Goal: Task Accomplishment & Management: Use online tool/utility

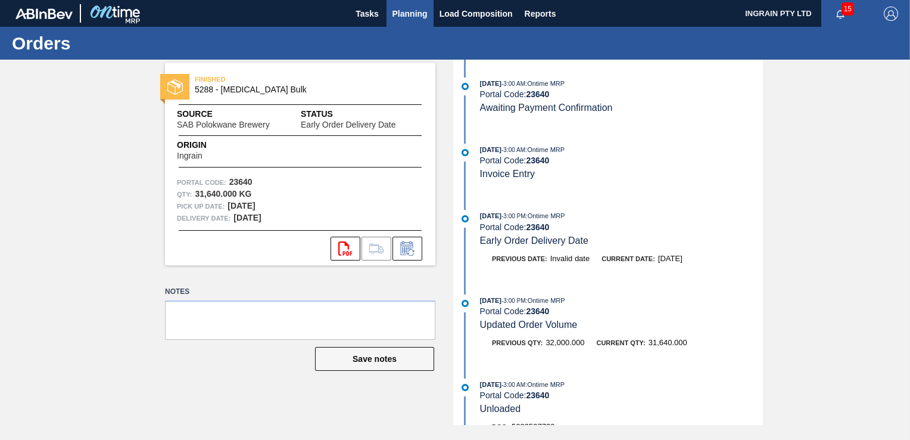
click at [410, 14] on span "Planning" at bounding box center [410, 14] width 35 height 14
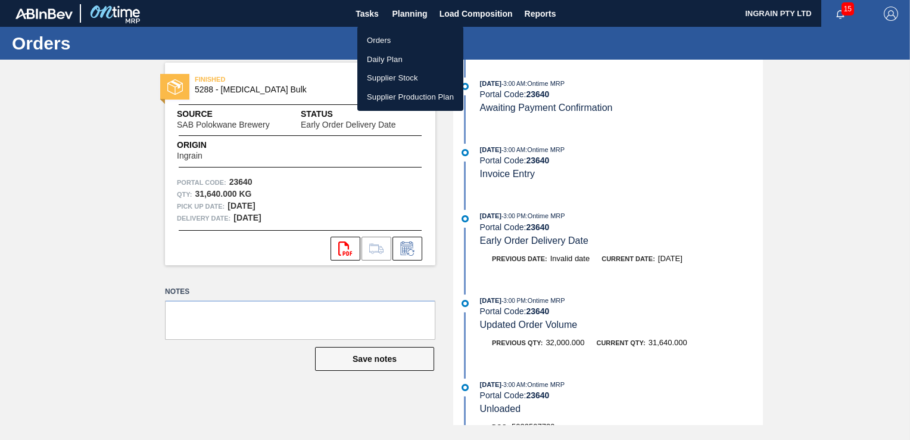
click at [384, 41] on li "Orders" at bounding box center [410, 40] width 106 height 19
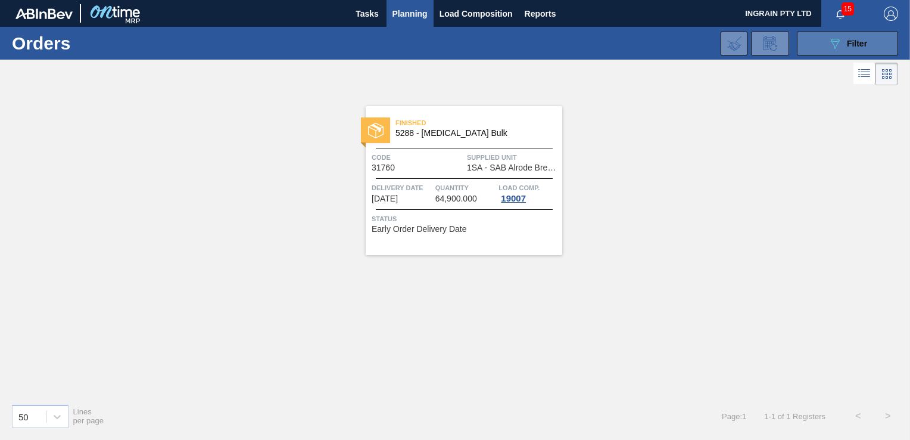
click at [826, 42] on button "089F7B8B-B2A5-4AFE-B5C0-19BA573D28AC Filter" at bounding box center [847, 44] width 101 height 24
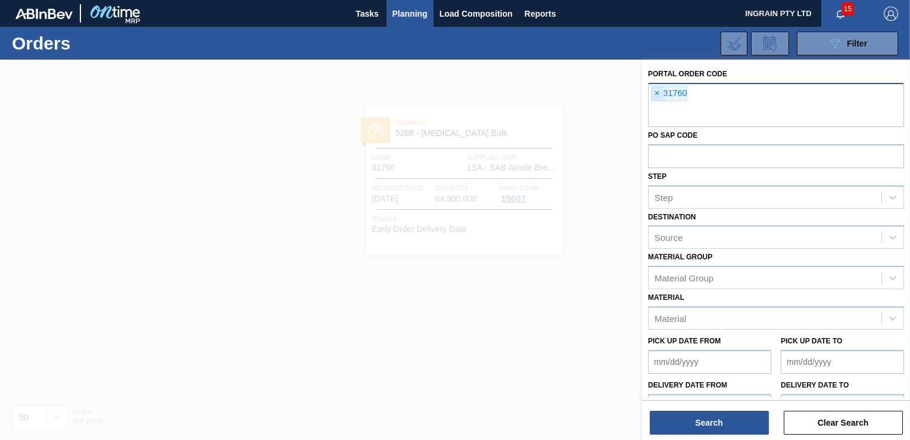
click at [658, 91] on span "×" at bounding box center [657, 93] width 11 height 14
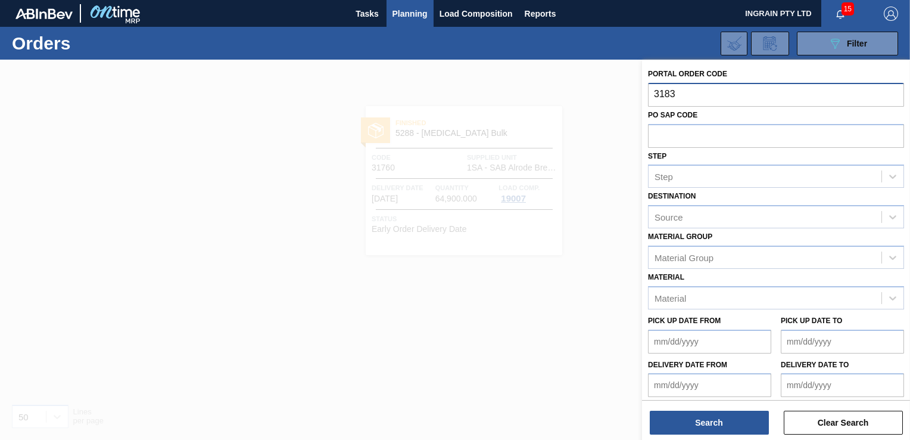
type input "31837"
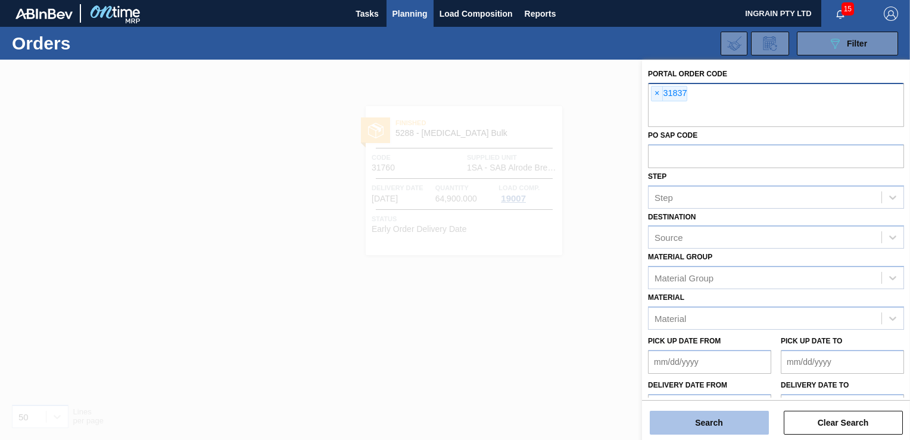
click at [727, 419] on button "Search" at bounding box center [709, 422] width 119 height 24
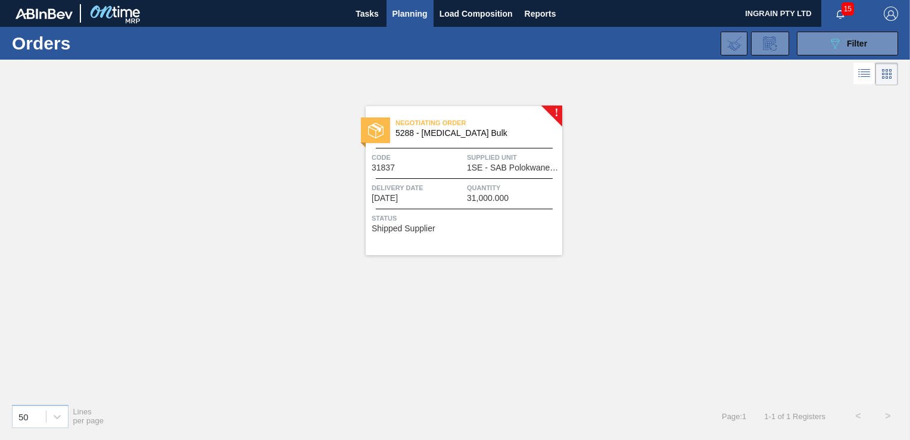
click at [515, 169] on span "1SE - SAB Polokwane Brewery" at bounding box center [513, 167] width 92 height 9
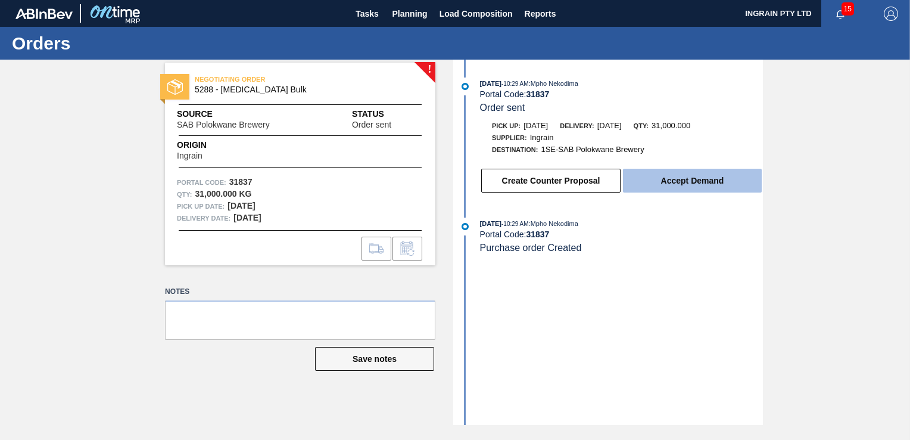
click at [664, 182] on button "Accept Demand" at bounding box center [692, 181] width 139 height 24
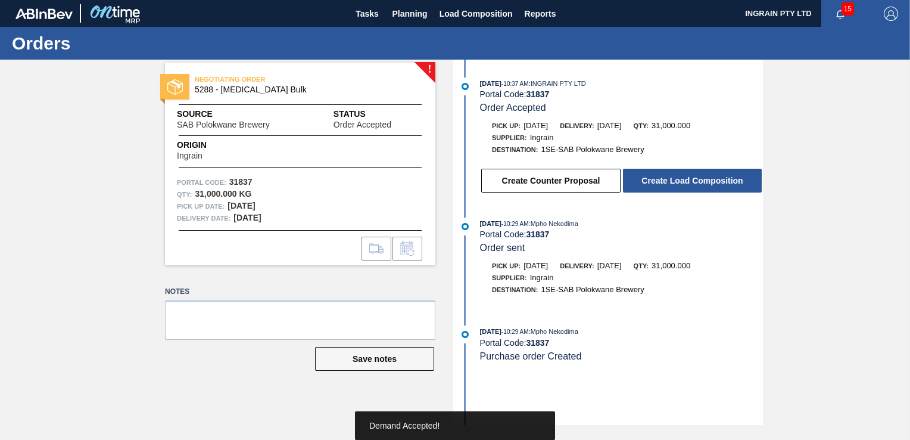
click at [665, 182] on button "Create Load Composition" at bounding box center [692, 181] width 139 height 24
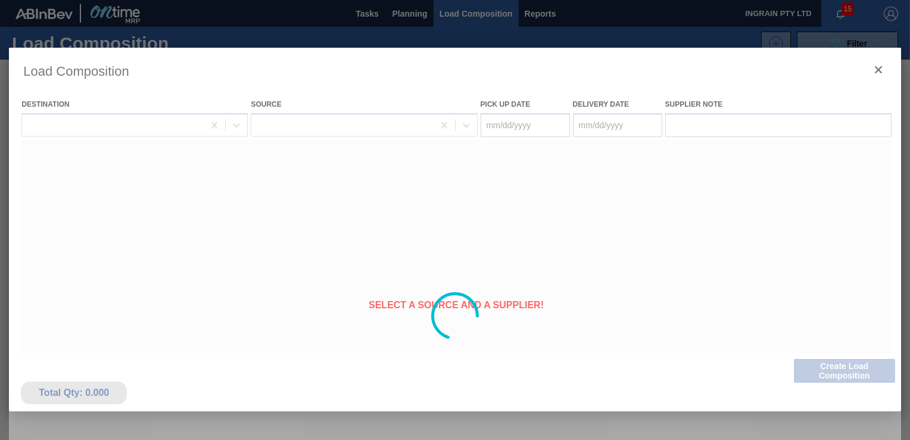
type Date "[DATE]"
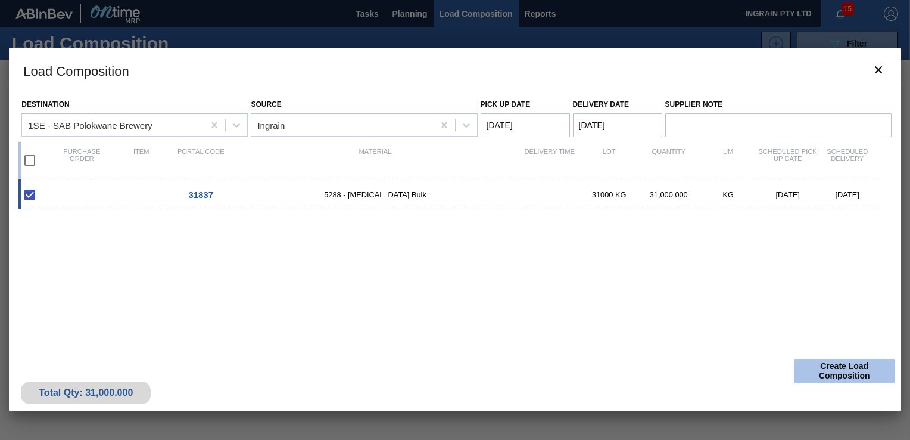
click at [848, 367] on button "Create Load Composition" at bounding box center [844, 371] width 101 height 24
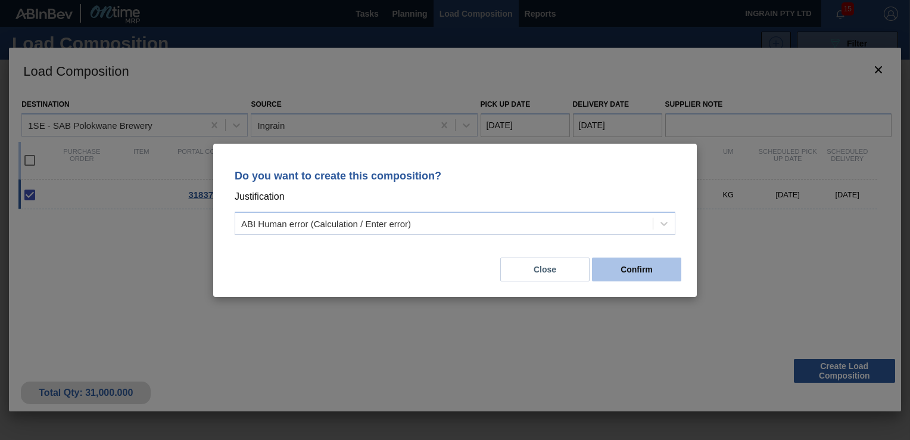
click at [654, 266] on button "Confirm" at bounding box center [636, 269] width 89 height 24
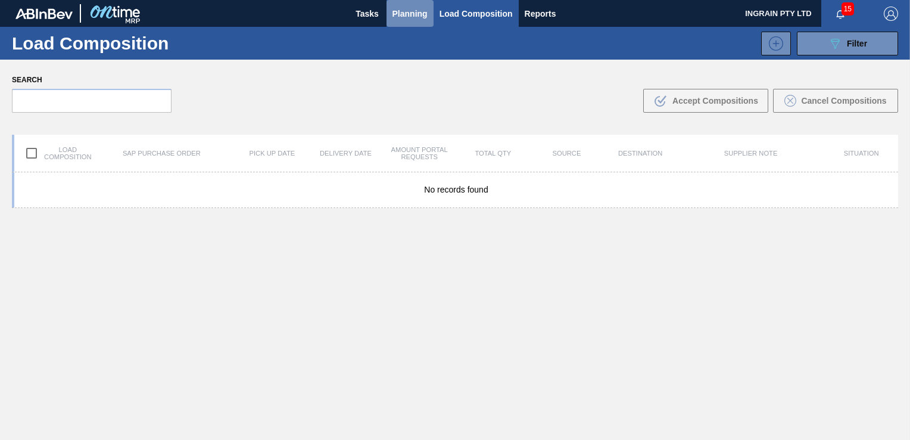
click at [419, 8] on span "Planning" at bounding box center [410, 14] width 35 height 14
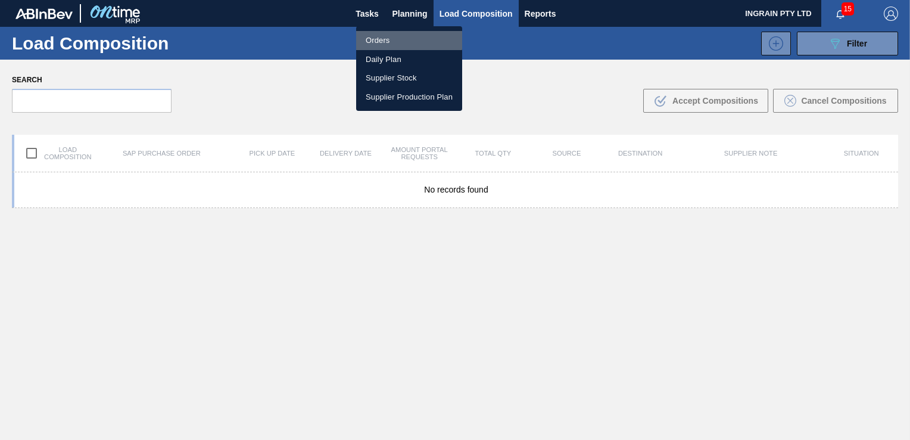
click at [388, 39] on li "Orders" at bounding box center [409, 40] width 106 height 19
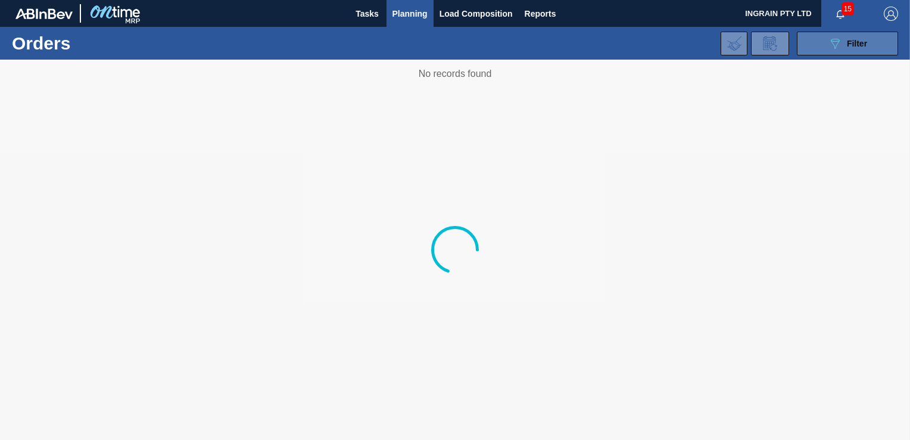
click at [814, 46] on button "089F7B8B-B2A5-4AFE-B5C0-19BA573D28AC Filter" at bounding box center [847, 44] width 101 height 24
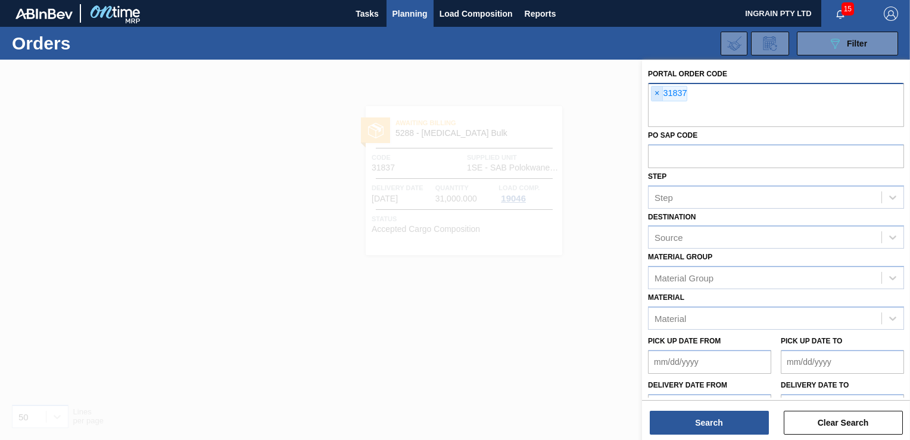
click at [655, 92] on span "×" at bounding box center [657, 93] width 11 height 14
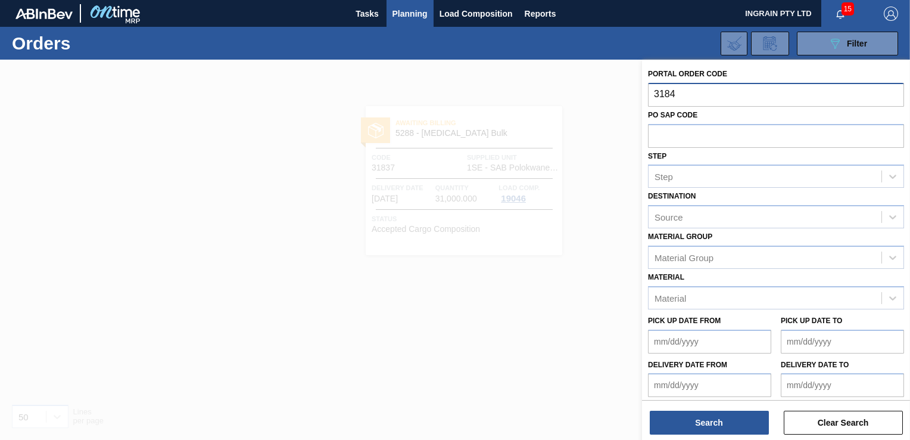
type input "31841"
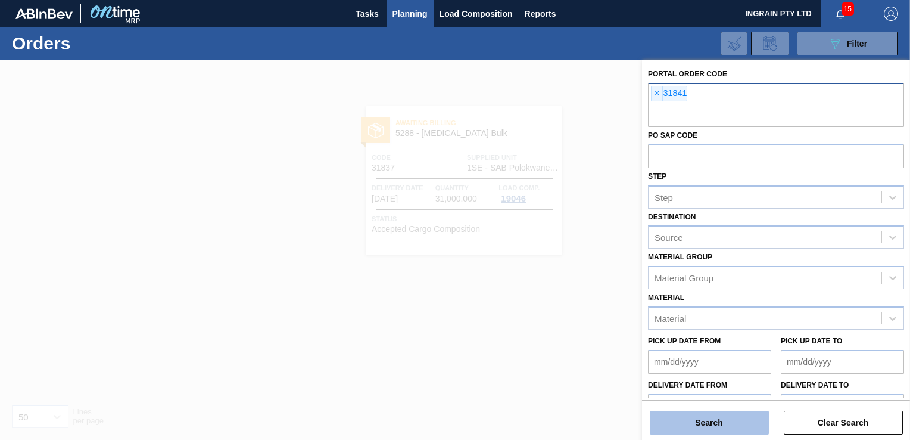
click at [701, 425] on button "Search" at bounding box center [709, 422] width 119 height 24
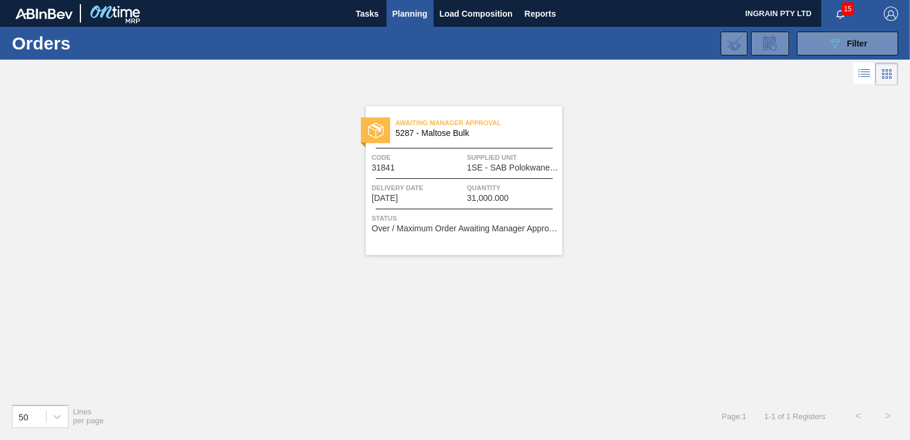
click at [491, 160] on span "Supplied Unit" at bounding box center [513, 157] width 92 height 12
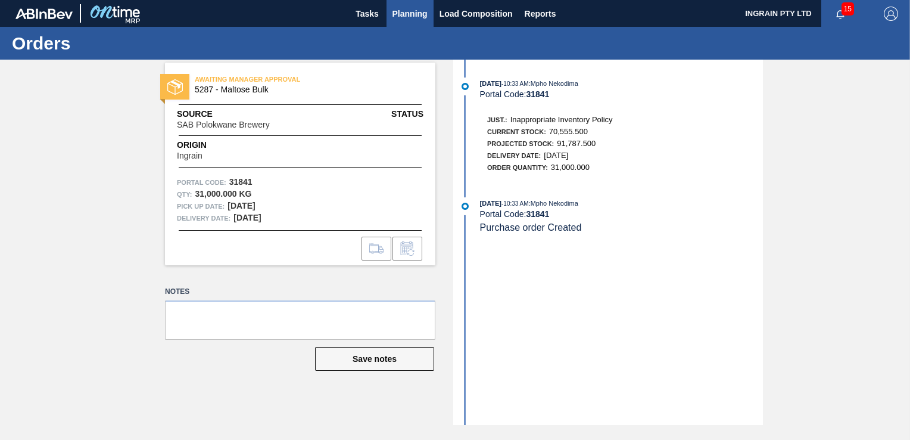
click at [407, 8] on span "Planning" at bounding box center [410, 14] width 35 height 14
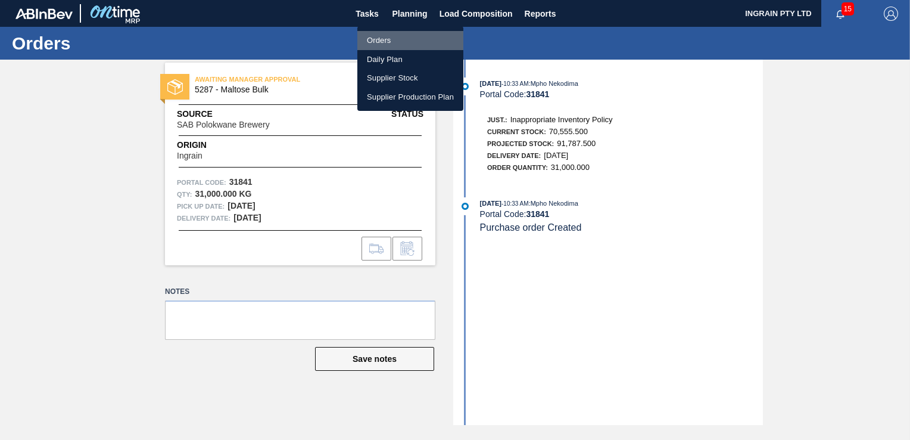
click at [372, 37] on li "Orders" at bounding box center [410, 40] width 106 height 19
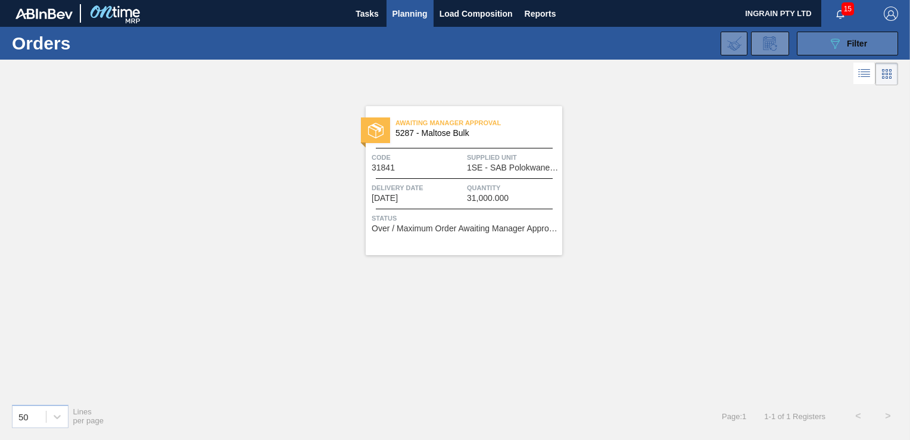
click at [815, 42] on button "089F7B8B-B2A5-4AFE-B5C0-19BA573D28AC Filter" at bounding box center [847, 44] width 101 height 24
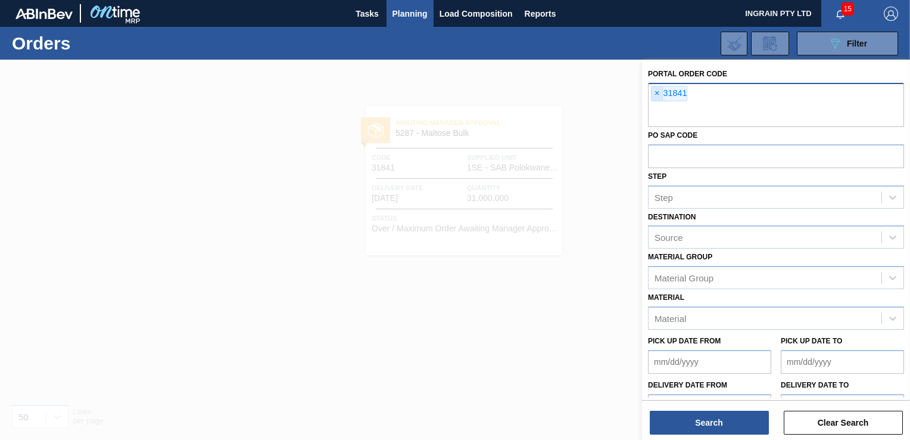
click at [654, 92] on span "×" at bounding box center [657, 93] width 11 height 14
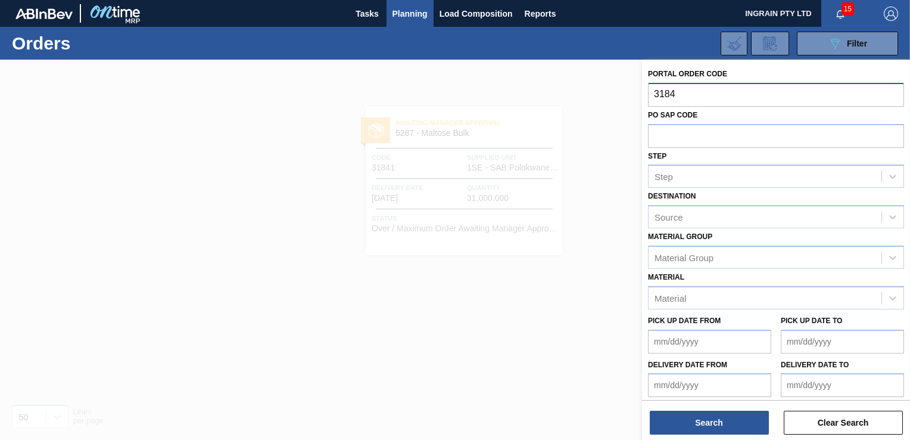
type input "31848"
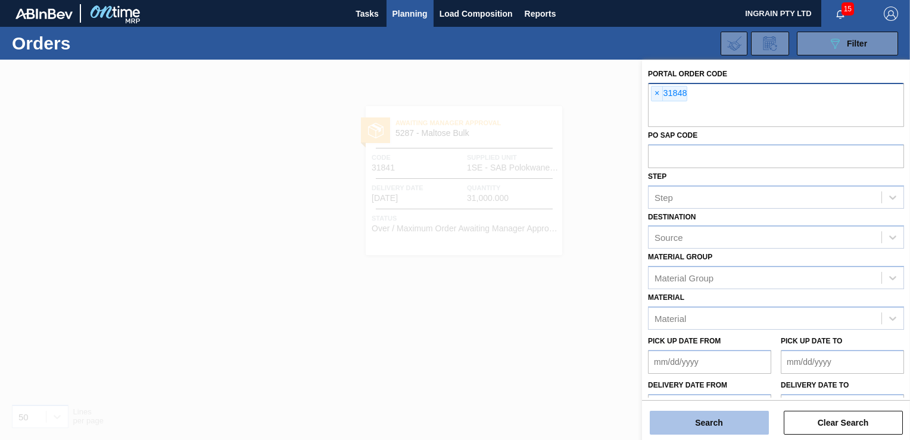
click at [717, 419] on button "Search" at bounding box center [709, 422] width 119 height 24
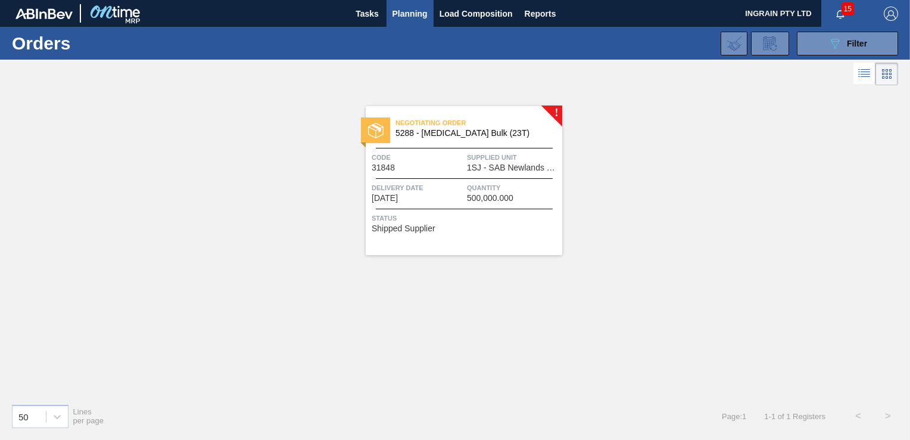
click at [503, 170] on span "1SJ - SAB Newlands Brewery" at bounding box center [513, 167] width 92 height 9
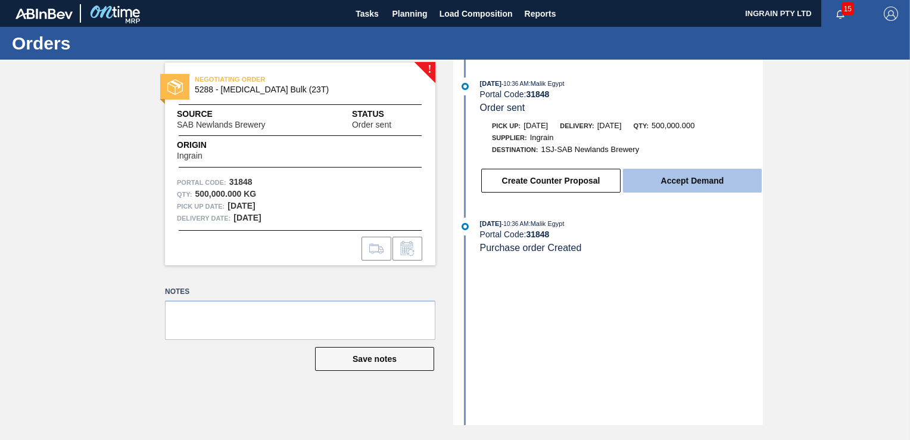
click at [684, 187] on button "Accept Demand" at bounding box center [692, 181] width 139 height 24
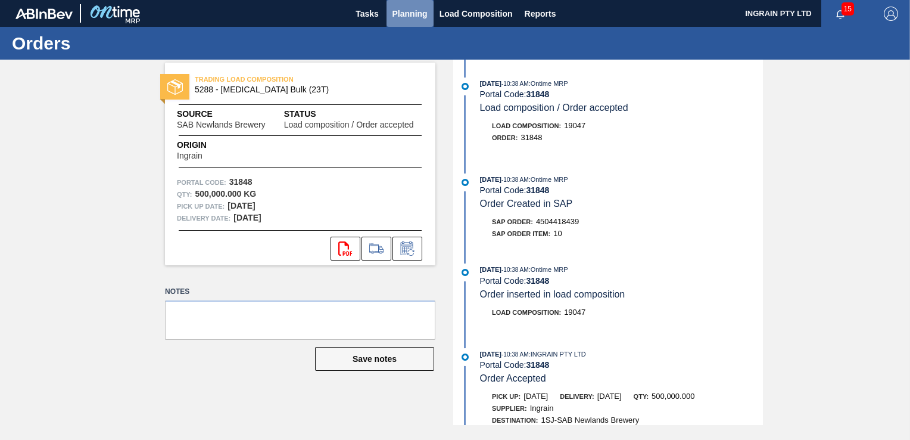
click at [418, 9] on span "Planning" at bounding box center [410, 14] width 35 height 14
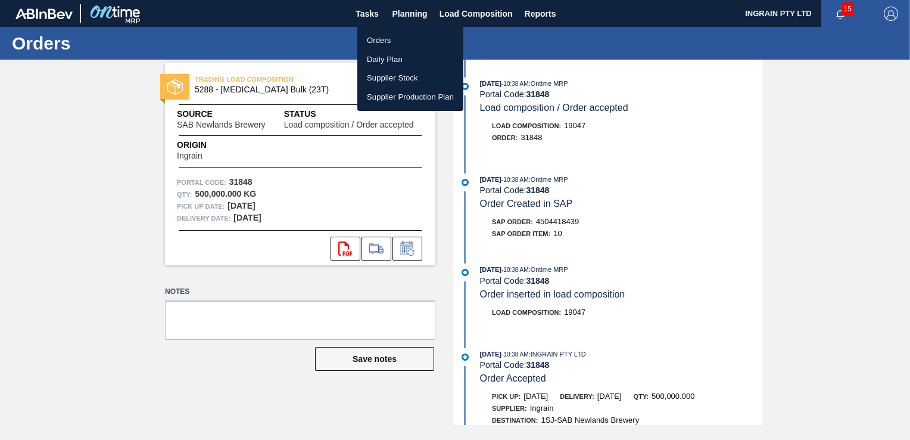
click at [385, 39] on li "Orders" at bounding box center [410, 40] width 106 height 19
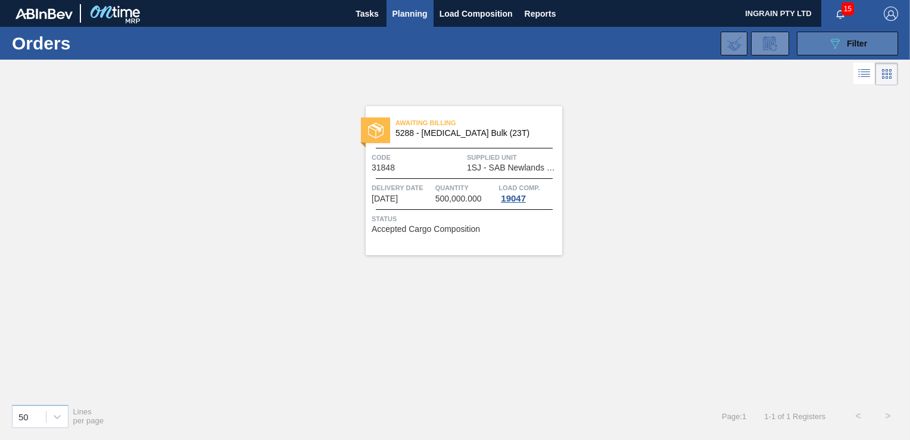
click at [829, 39] on icon "089F7B8B-B2A5-4AFE-B5C0-19BA573D28AC" at bounding box center [835, 43] width 14 height 14
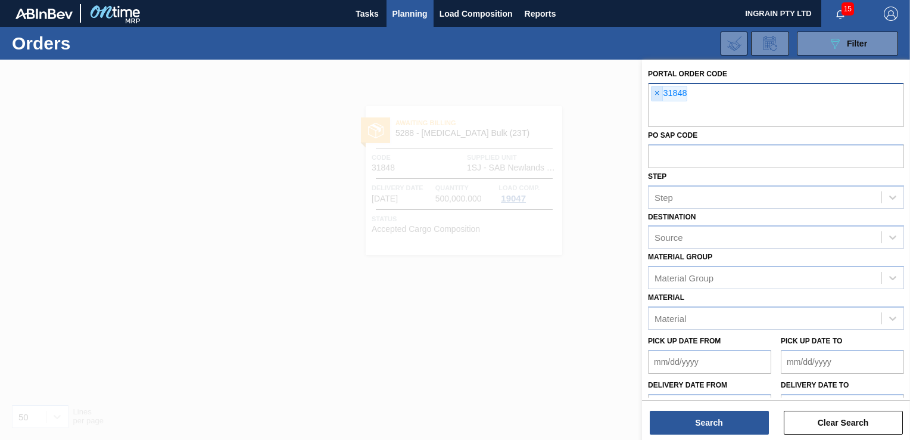
click at [655, 91] on span "×" at bounding box center [657, 93] width 11 height 14
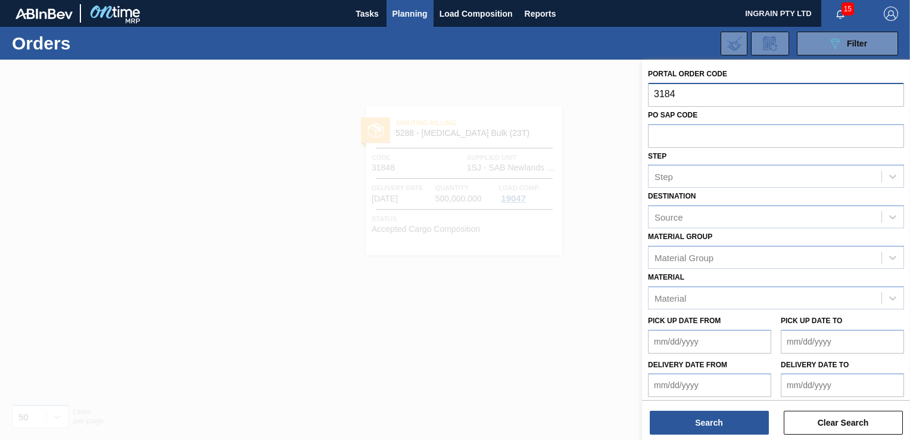
type input "31849"
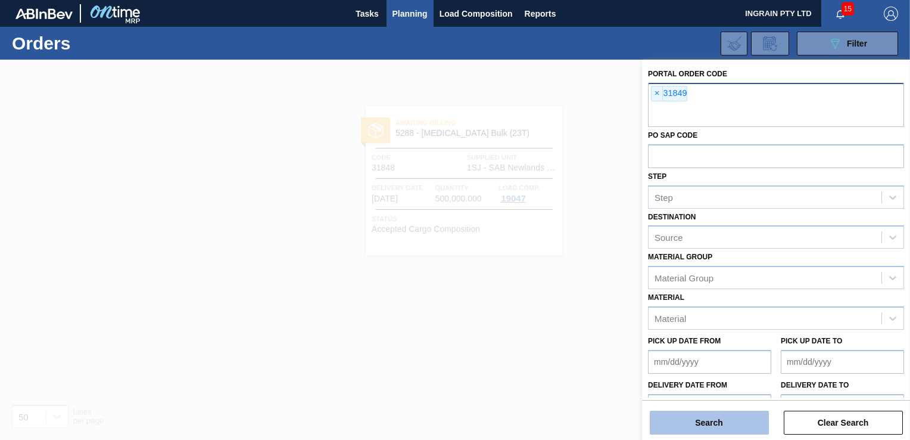
click at [744, 423] on button "Search" at bounding box center [709, 422] width 119 height 24
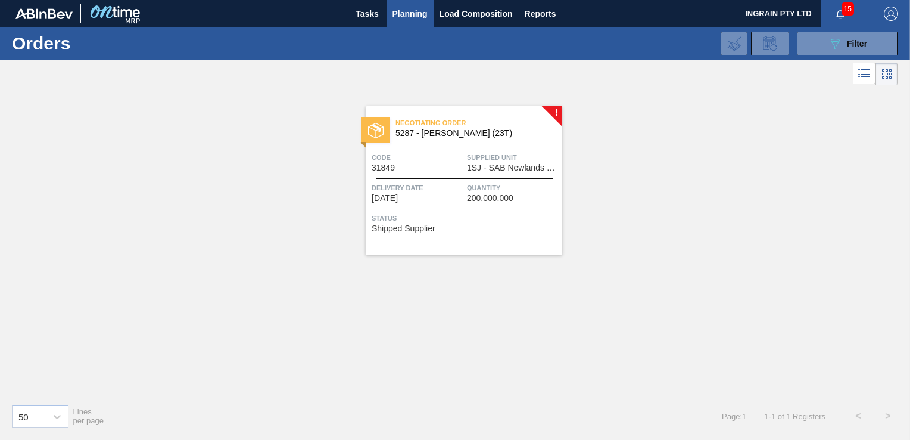
click at [465, 158] on div "Code 31849 Supplied Unit 1SJ - [GEOGRAPHIC_DATA] Newlands Brewery" at bounding box center [464, 161] width 197 height 21
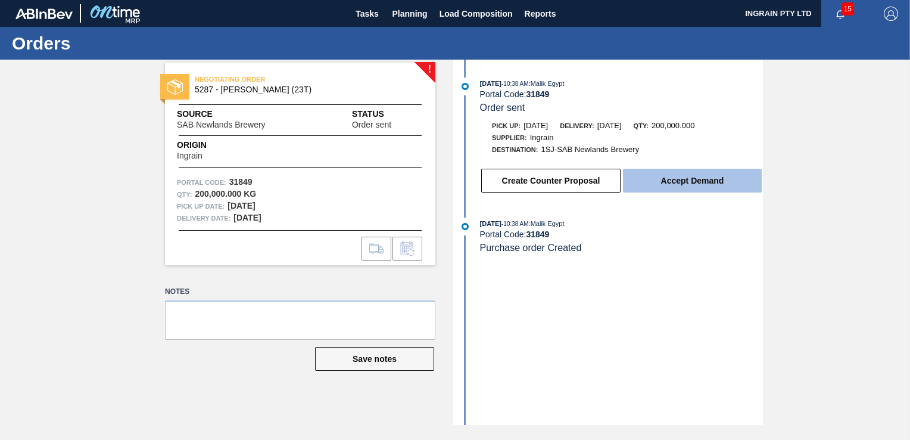
click at [674, 176] on button "Accept Demand" at bounding box center [692, 181] width 139 height 24
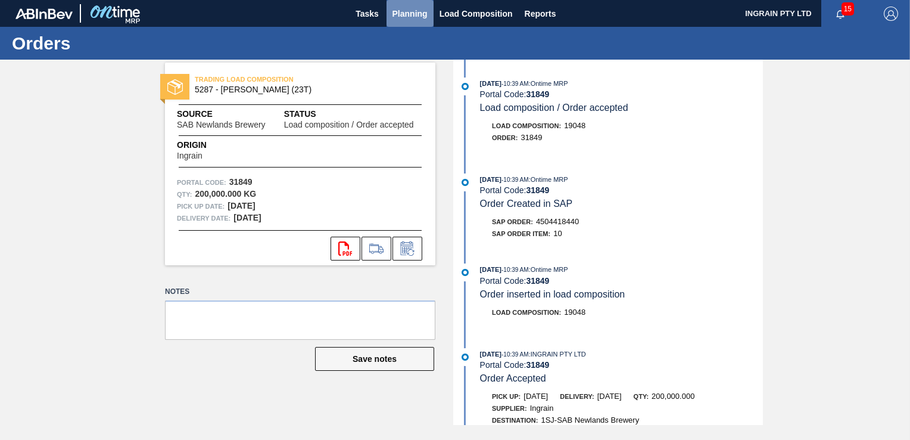
click at [403, 15] on span "Planning" at bounding box center [410, 14] width 35 height 14
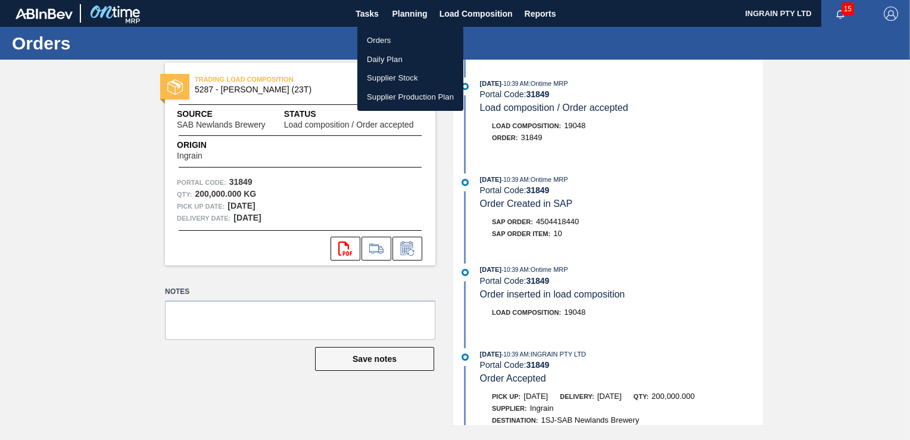
click at [381, 37] on li "Orders" at bounding box center [410, 40] width 106 height 19
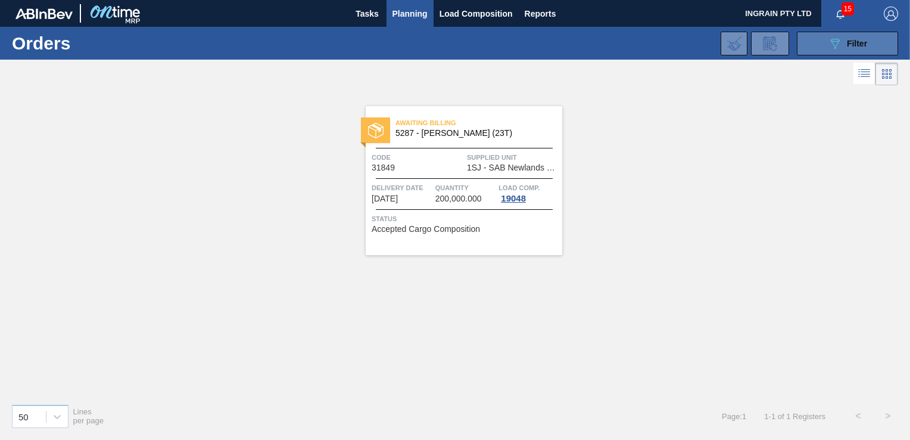
click at [861, 46] on span "Filter" at bounding box center [857, 44] width 20 height 10
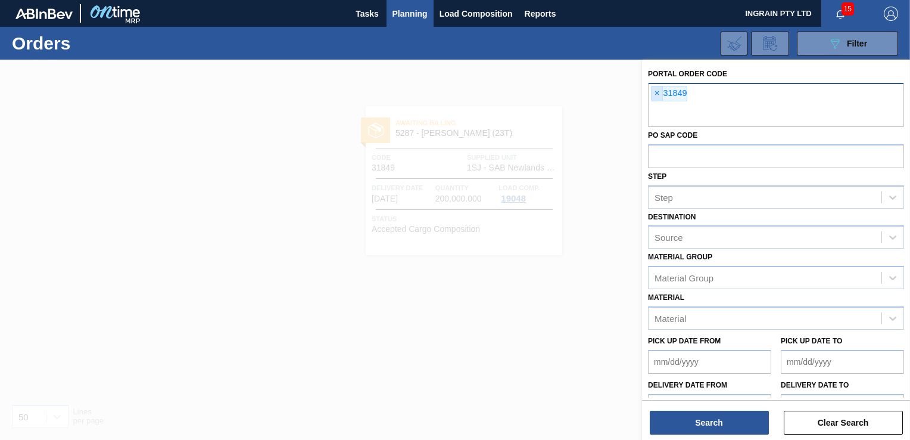
click at [657, 94] on span "×" at bounding box center [657, 93] width 11 height 14
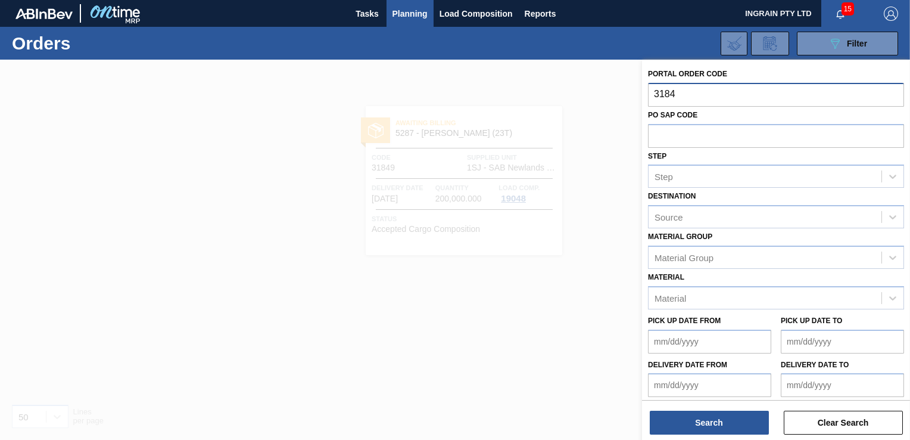
type input "31841"
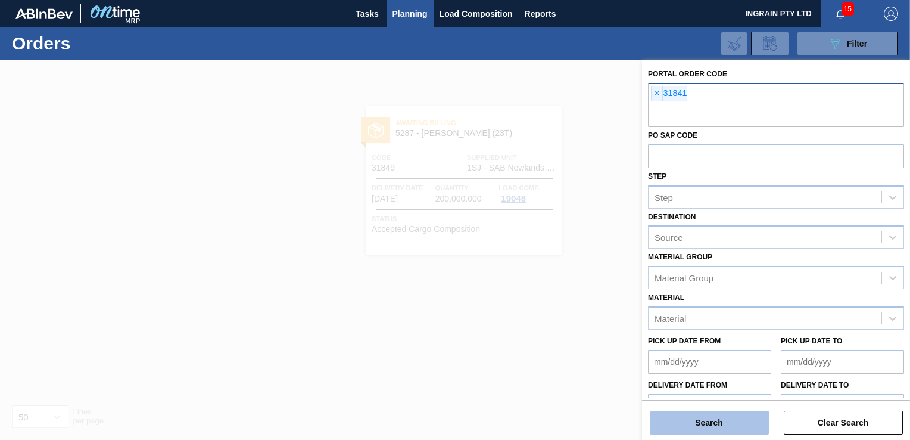
click at [692, 423] on button "Search" at bounding box center [709, 422] width 119 height 24
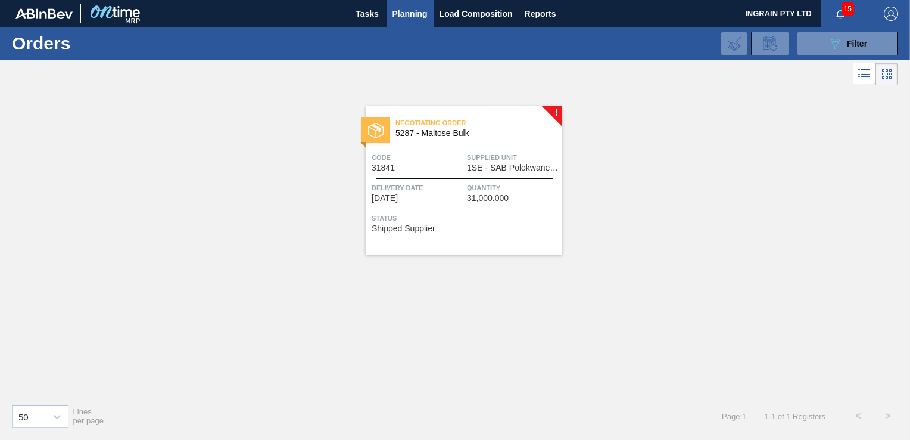
click at [467, 161] on span "Supplied Unit" at bounding box center [513, 157] width 92 height 12
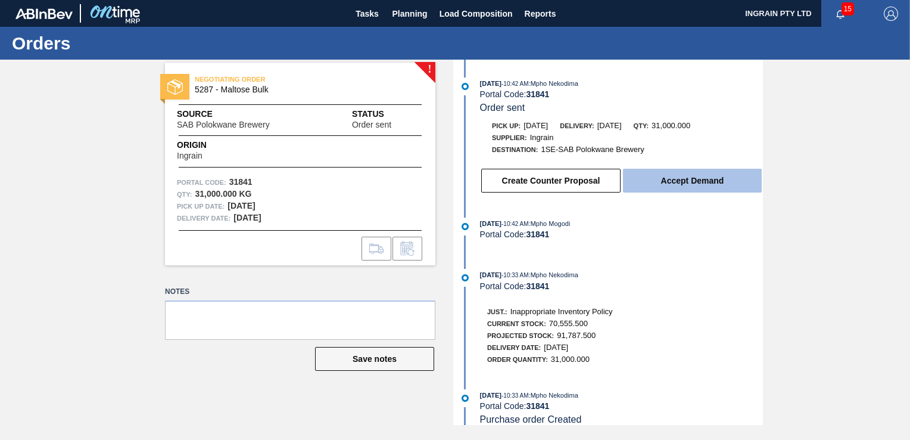
click at [695, 182] on button "Accept Demand" at bounding box center [692, 181] width 139 height 24
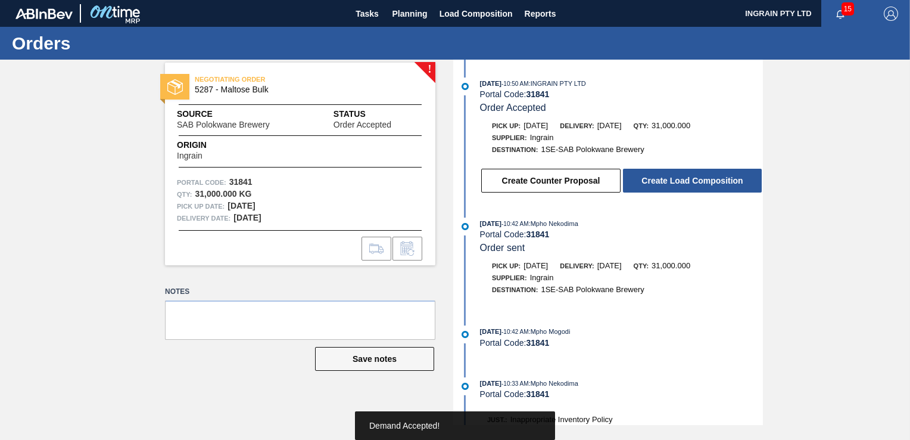
click at [695, 182] on button "Create Load Composition" at bounding box center [692, 181] width 139 height 24
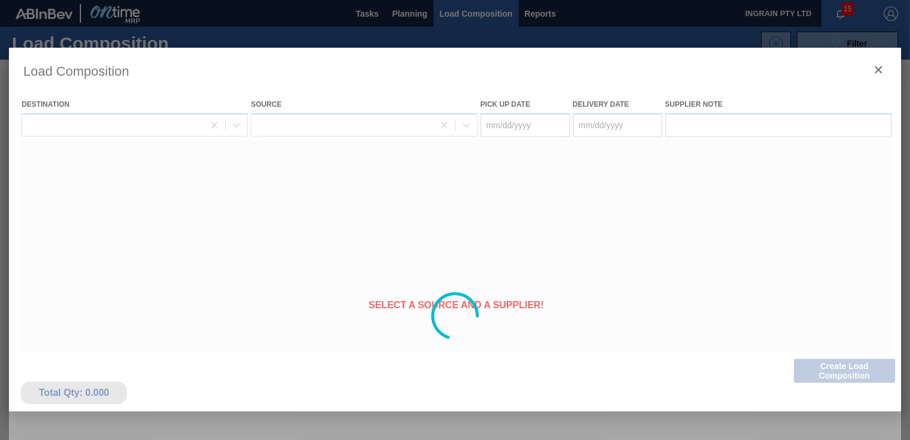
type Date "[DATE]"
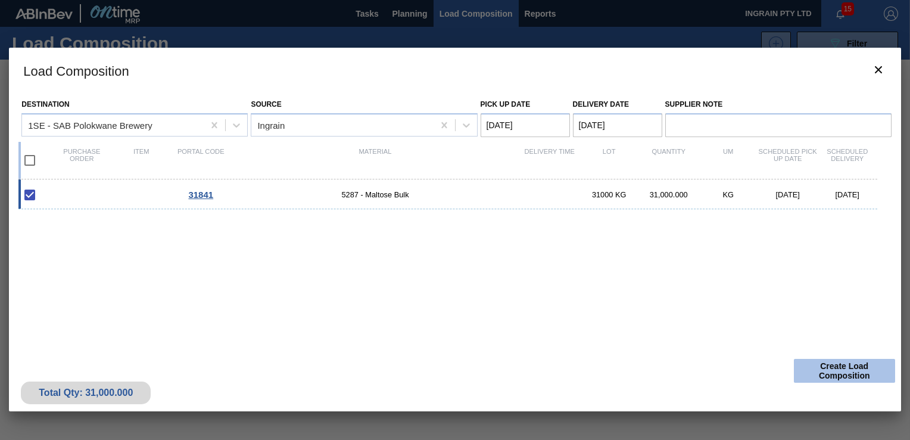
click at [821, 373] on button "Create Load Composition" at bounding box center [844, 371] width 101 height 24
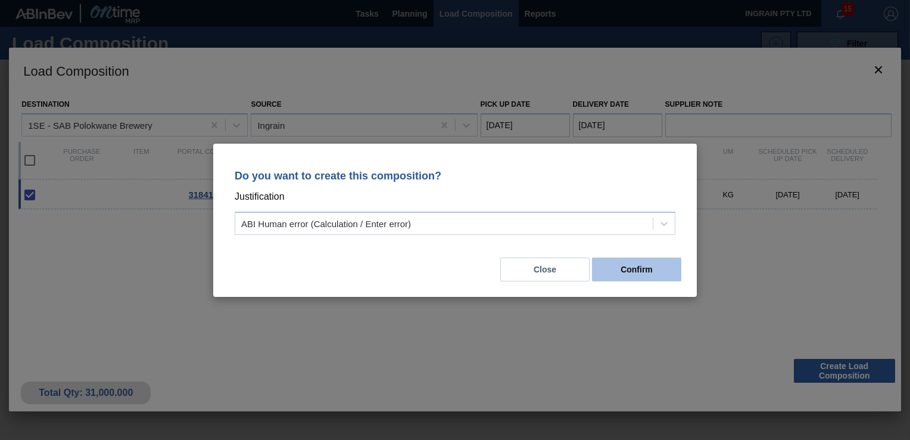
click at [657, 266] on button "Confirm" at bounding box center [636, 269] width 89 height 24
